Goal: Task Accomplishment & Management: Manage account settings

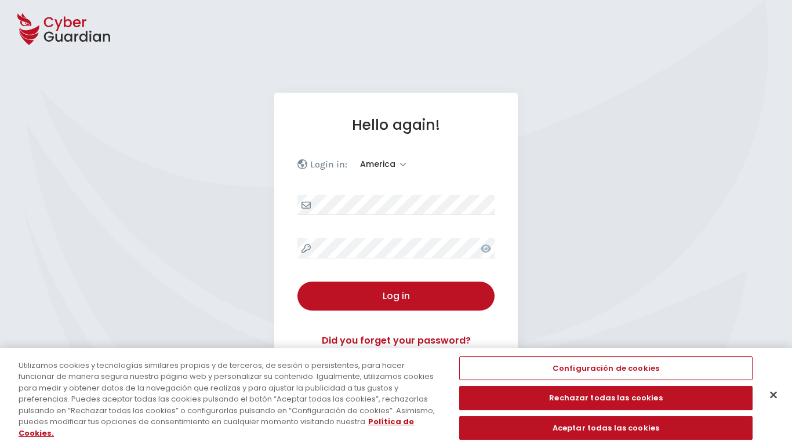
select select "America"
select select "English"
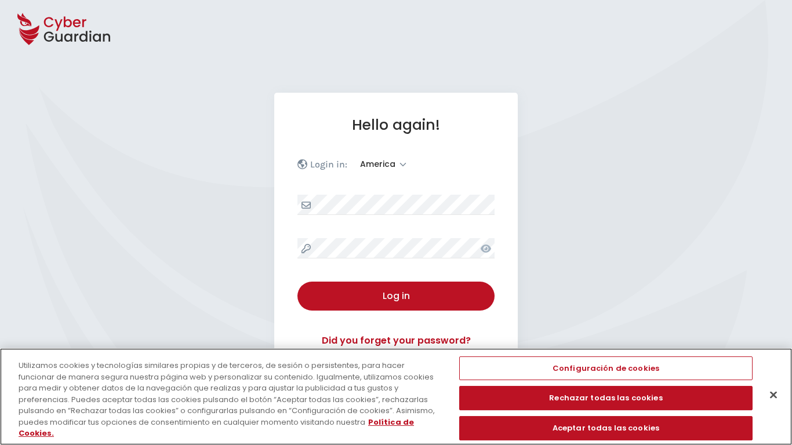
scroll to position [151, 0]
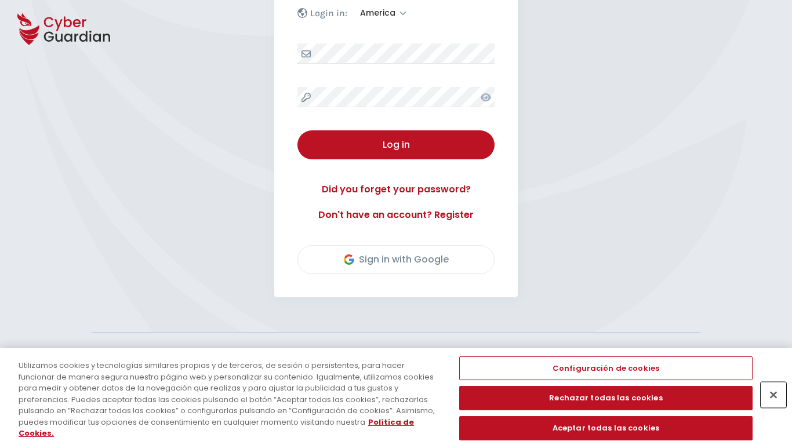
click at [773, 402] on button "Cerrar" at bounding box center [774, 395] width 26 height 26
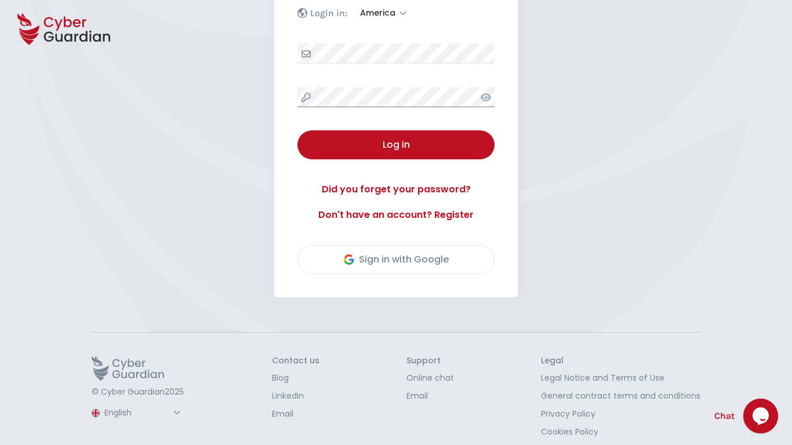
scroll to position [162, 0]
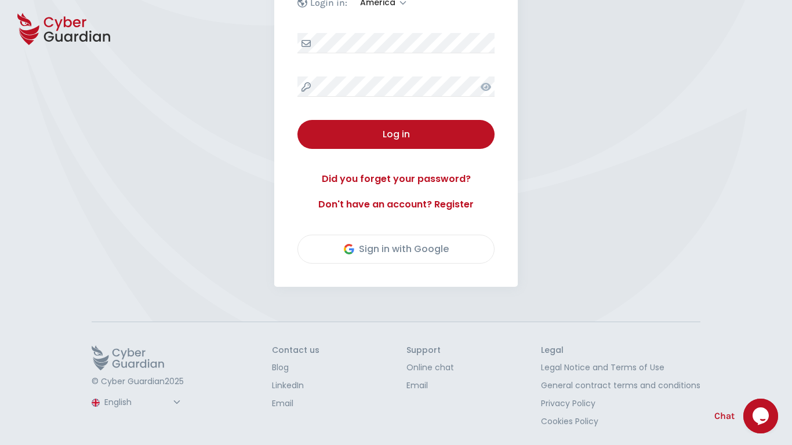
click at [297, 120] on button "Log in" at bounding box center [395, 134] width 197 height 29
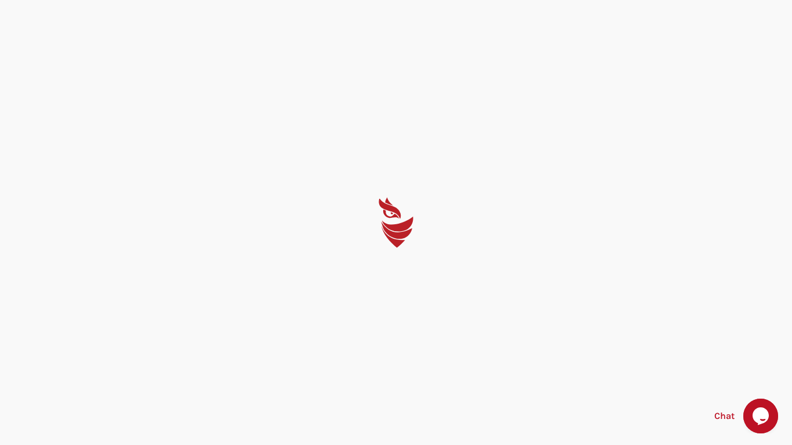
scroll to position [0, 0]
select select "English"
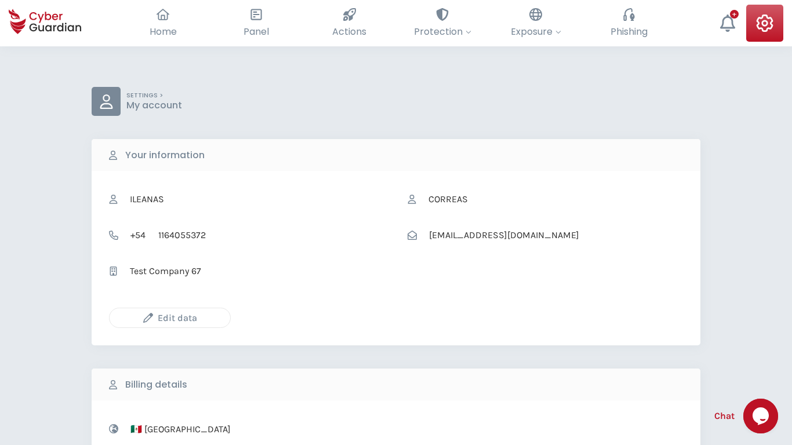
click at [148, 318] on icon "button" at bounding box center [148, 318] width 10 height 10
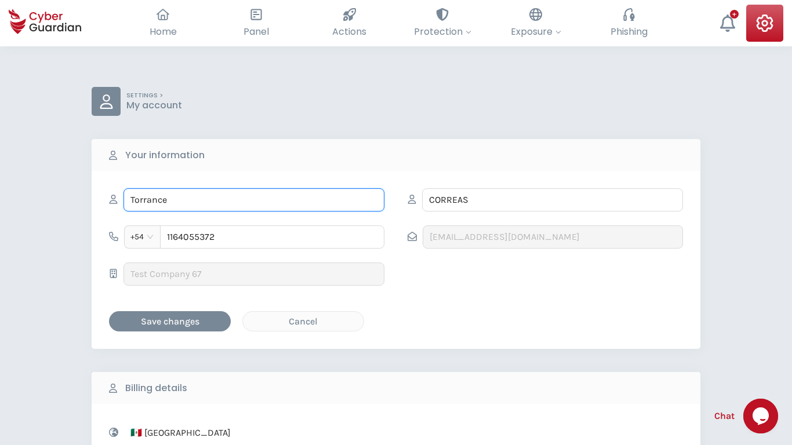
type input "Torrance"
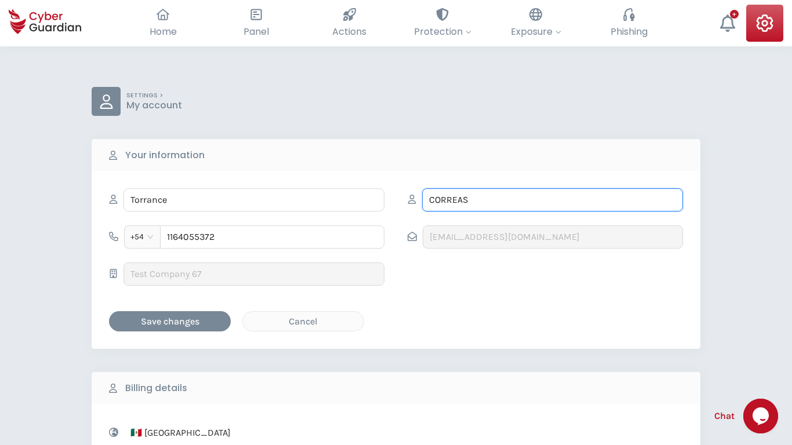
type input "Ferry"
